Goal: Navigation & Orientation: Understand site structure

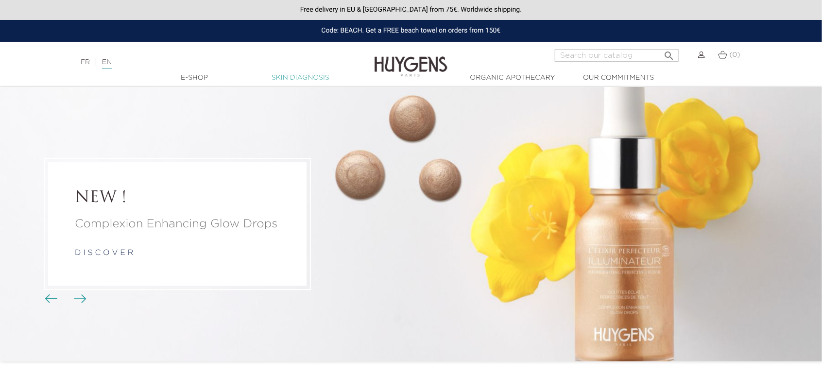
click at [282, 75] on link "Skin Diagnosis" at bounding box center [300, 78] width 97 height 10
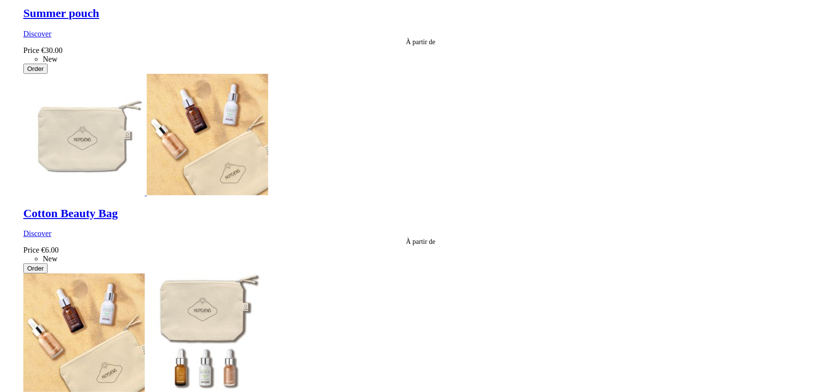
scroll to position [862, 0]
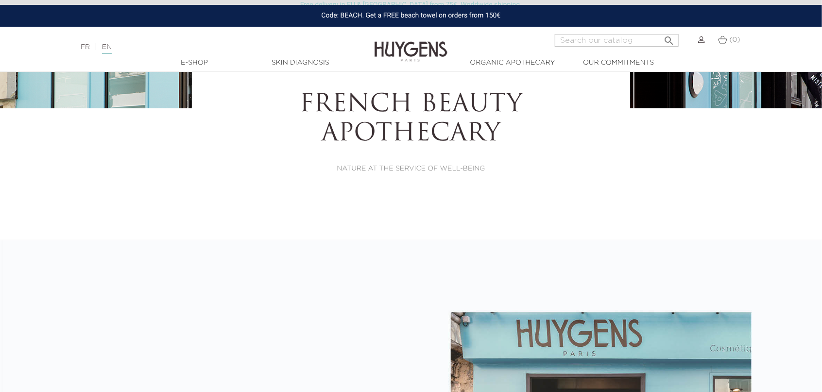
select select "FR"
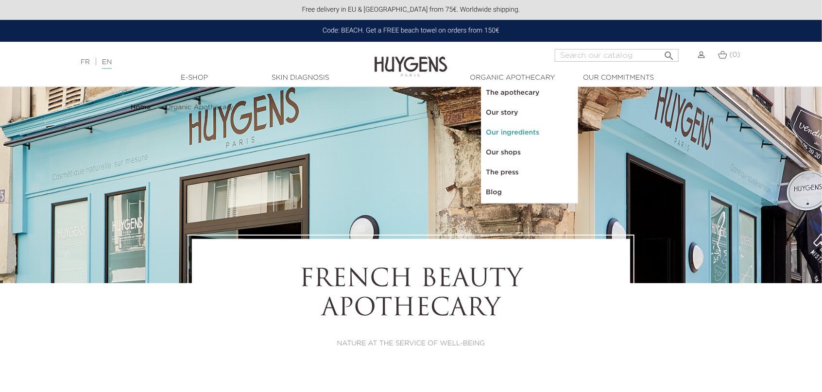
click at [504, 135] on link "Our ingredients" at bounding box center [529, 133] width 97 height 20
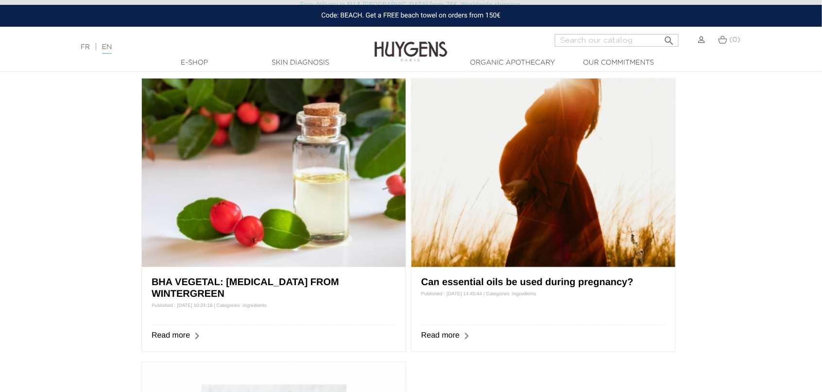
scroll to position [699, 0]
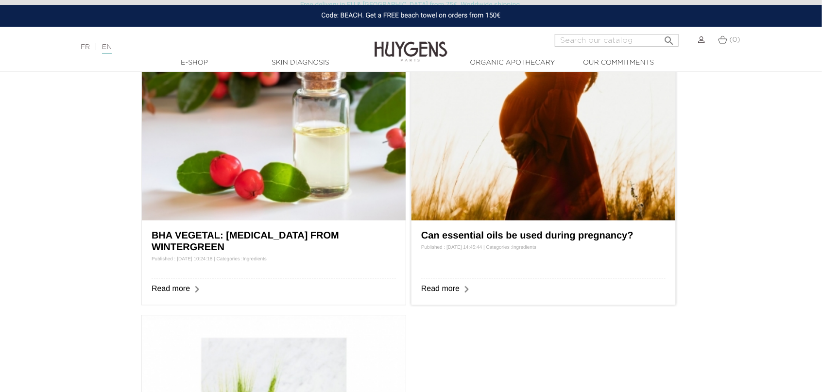
click at [471, 184] on img at bounding box center [543, 126] width 264 height 188
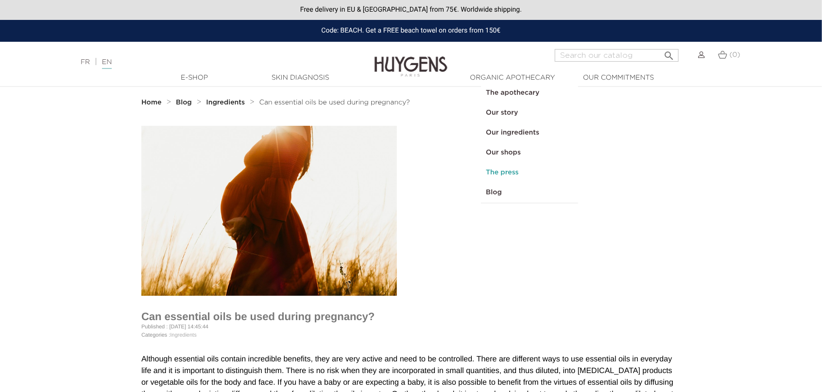
click at [503, 169] on link "The press" at bounding box center [529, 173] width 97 height 20
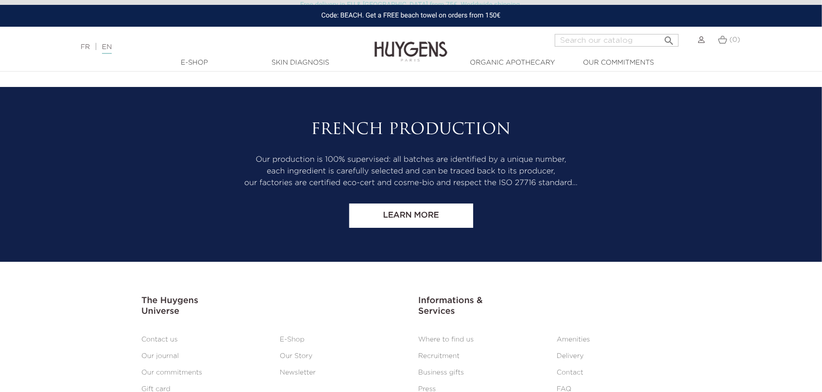
scroll to position [1773, 0]
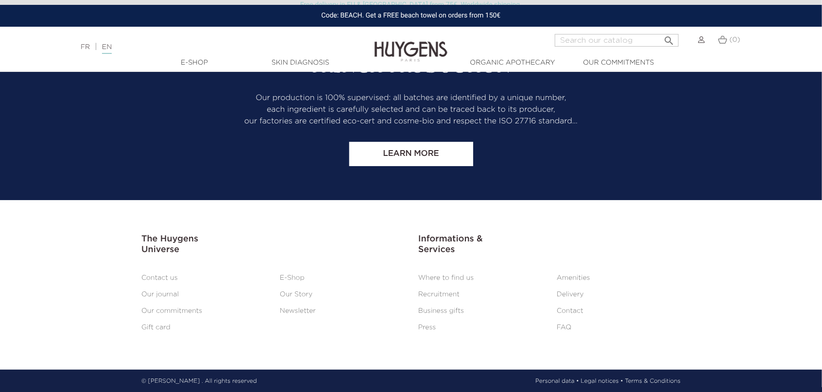
click at [445, 292] on link "Recruitment" at bounding box center [438, 294] width 41 height 7
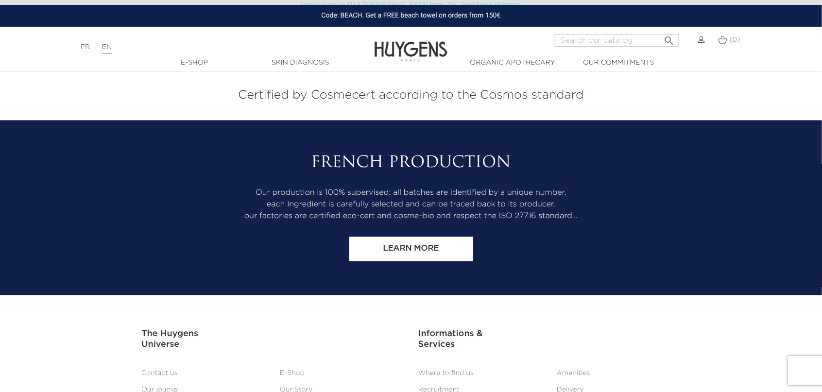
scroll to position [859, 0]
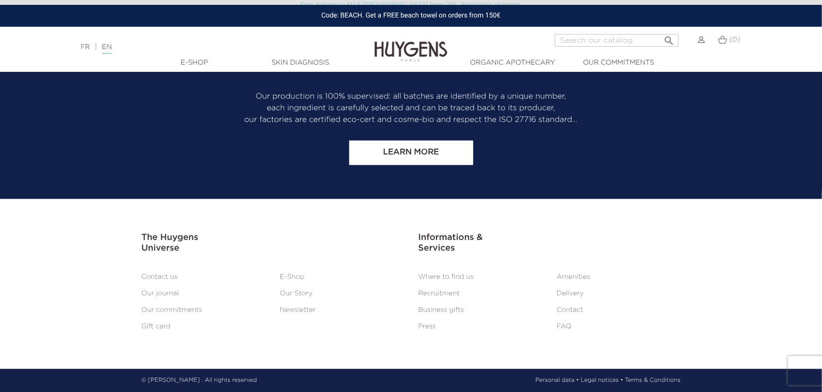
click at [168, 308] on link "Our commitments" at bounding box center [171, 310] width 61 height 7
